Goal: Transaction & Acquisition: Purchase product/service

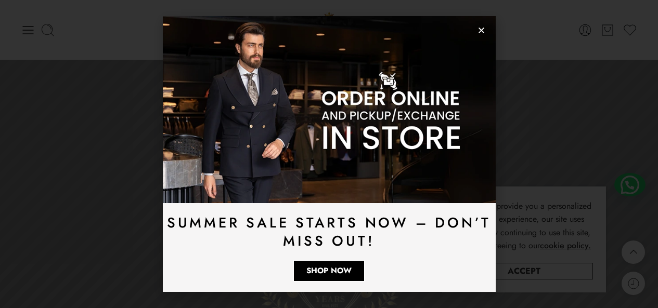
click at [482, 30] on use "Close" at bounding box center [481, 31] width 6 height 6
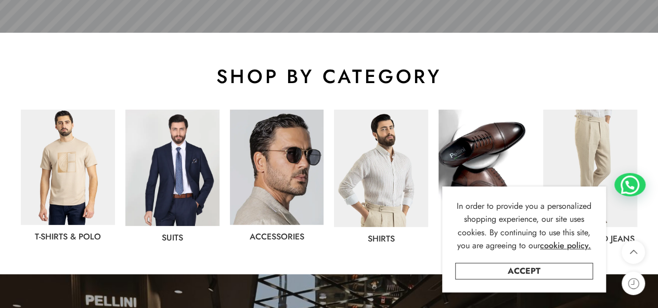
click at [184, 156] on img at bounding box center [172, 168] width 94 height 116
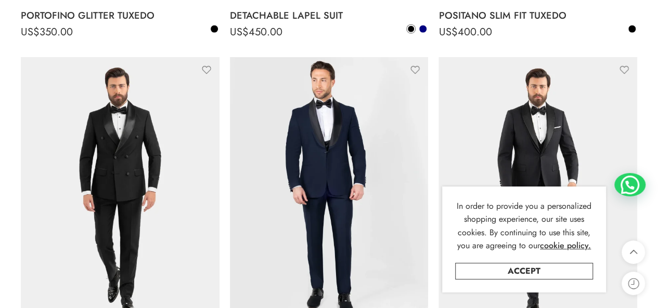
scroll to position [1441, 0]
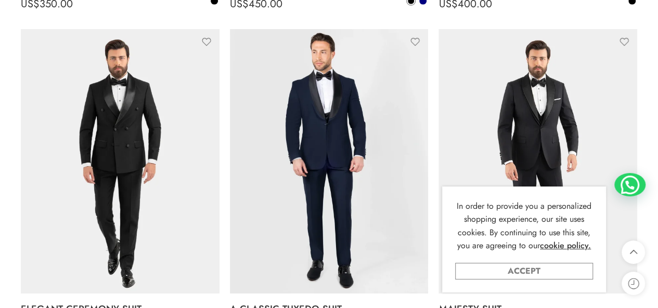
click at [529, 269] on link "Accept" at bounding box center [524, 271] width 138 height 17
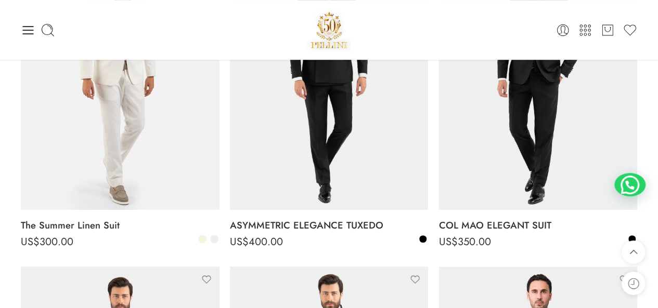
scroll to position [0, 0]
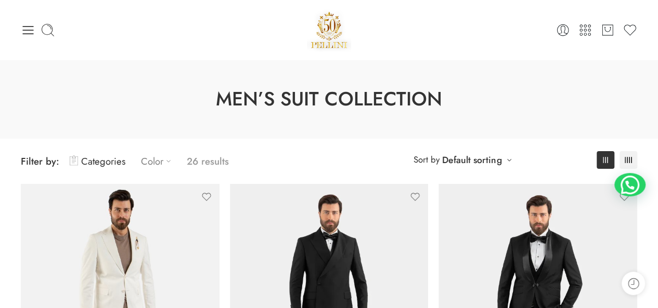
click at [148, 161] on link "Color" at bounding box center [158, 161] width 35 height 24
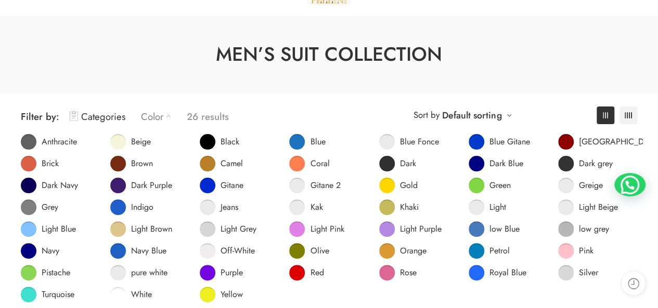
scroll to position [76, 0]
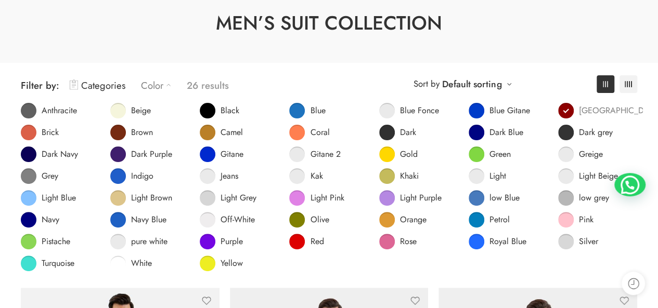
click at [566, 111] on link "[GEOGRAPHIC_DATA]" at bounding box center [609, 111] width 102 height 16
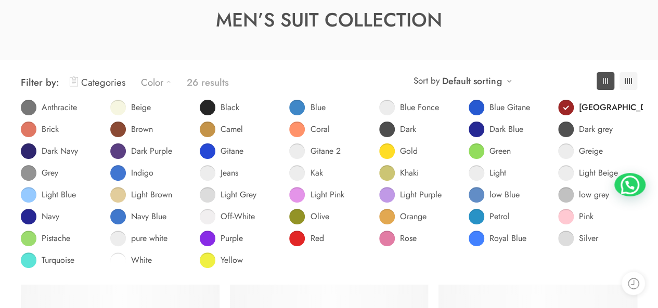
scroll to position [81, 0]
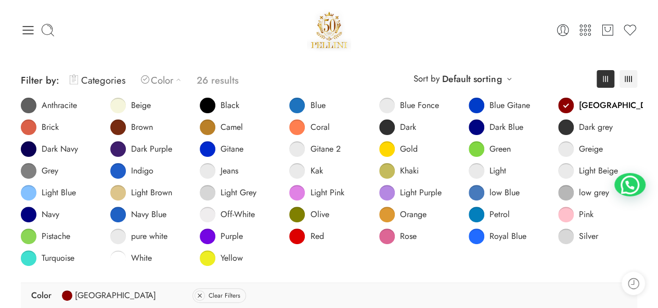
click at [247, 39] on div at bounding box center [328, 30] width 205 height 44
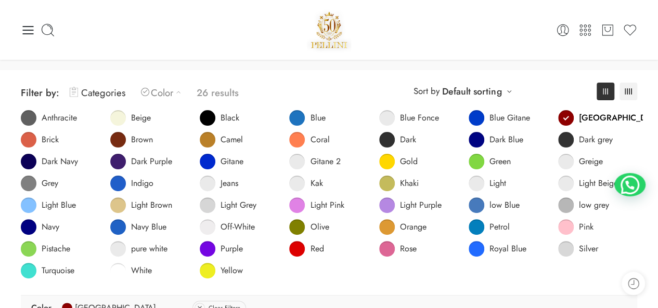
scroll to position [67, 0]
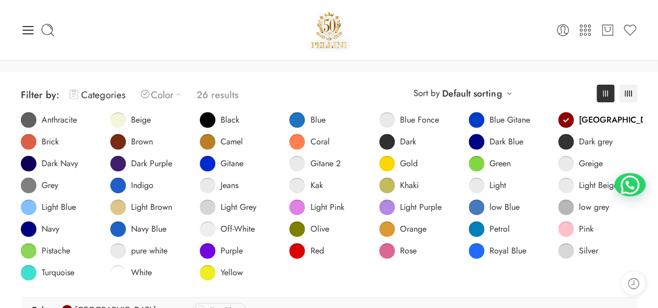
click at [323, 91] on span "Filter by: Categories Color Clear Filters 26 results" at bounding box center [175, 95] width 308 height 24
click at [162, 100] on link "Color" at bounding box center [163, 95] width 45 height 24
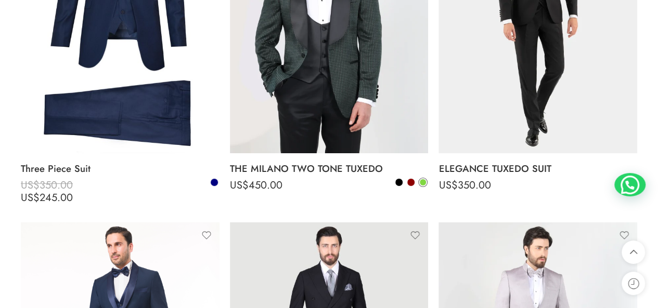
scroll to position [1941, 0]
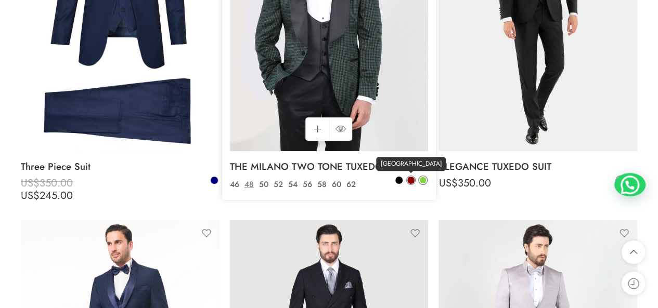
click at [412, 179] on span at bounding box center [410, 180] width 7 height 7
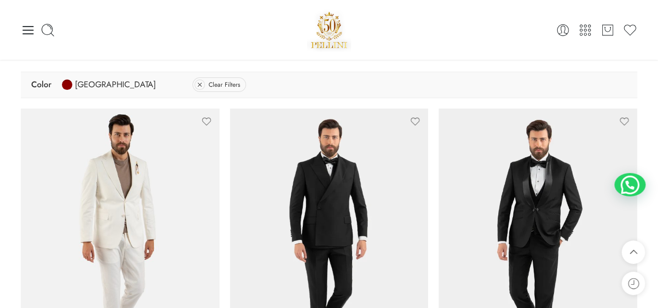
scroll to position [0, 0]
